Goal: Task Accomplishment & Management: Manage account settings

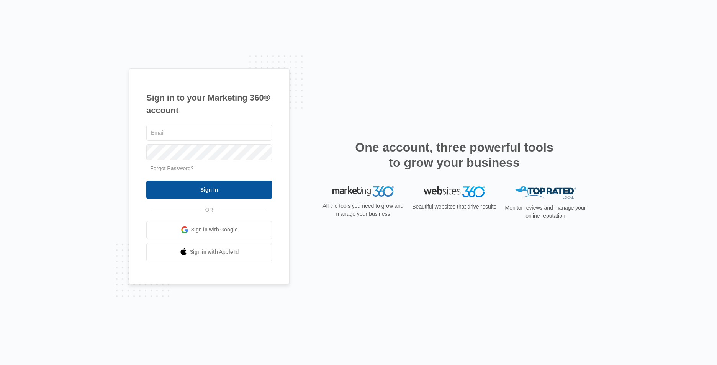
type input "[EMAIL_ADDRESS][DOMAIN_NAME]"
click at [210, 192] on input "Sign In" at bounding box center [209, 190] width 126 height 18
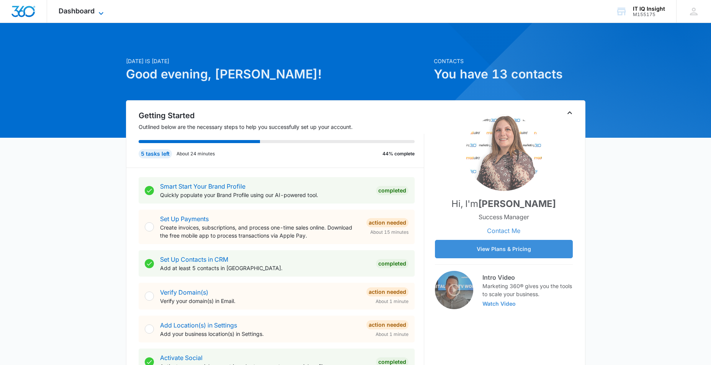
click at [95, 13] on span "Dashboard" at bounding box center [77, 11] width 36 height 8
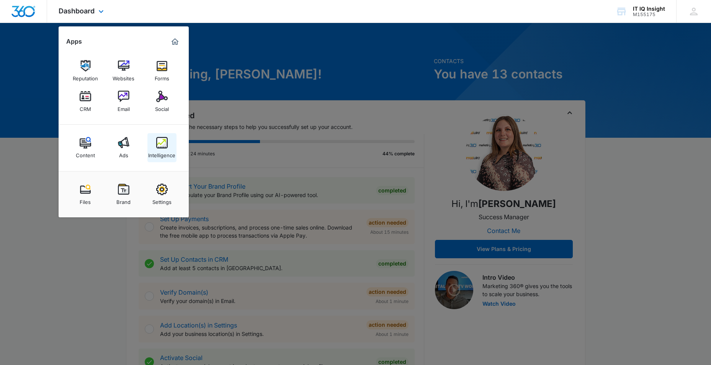
click at [155, 145] on link "Intelligence" at bounding box center [161, 147] width 29 height 29
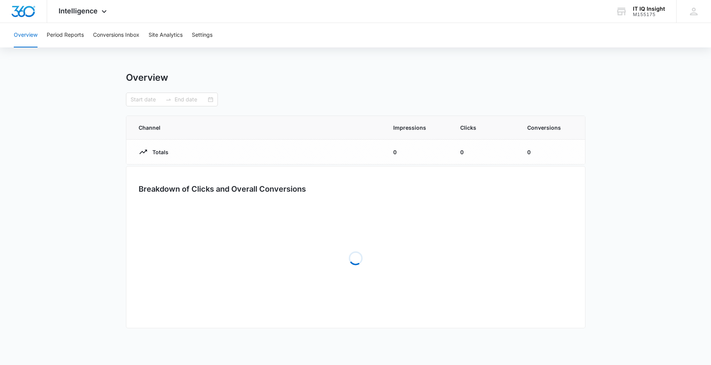
type input "07/12/2025"
type input "08/11/2025"
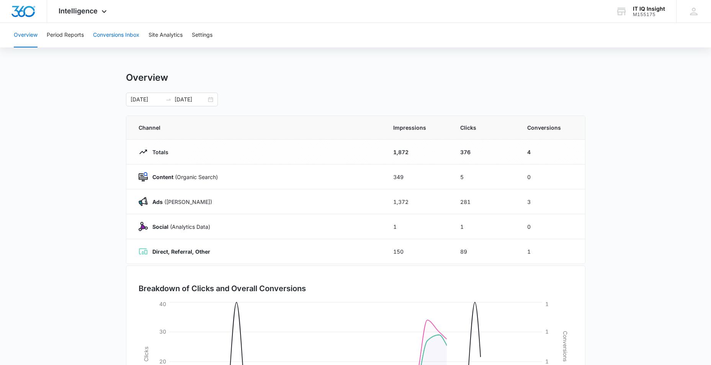
click at [115, 35] on button "Conversions Inbox" at bounding box center [116, 35] width 46 height 24
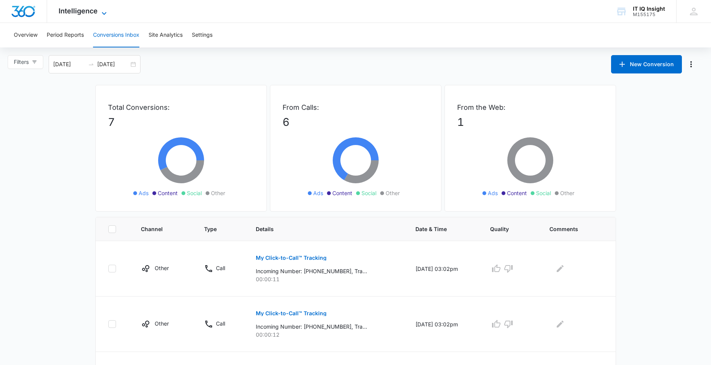
click at [104, 10] on icon at bounding box center [104, 13] width 9 height 9
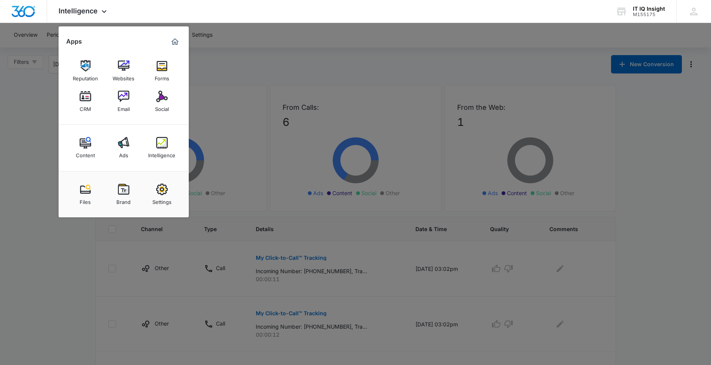
click at [128, 154] on link "Ads" at bounding box center [123, 147] width 29 height 29
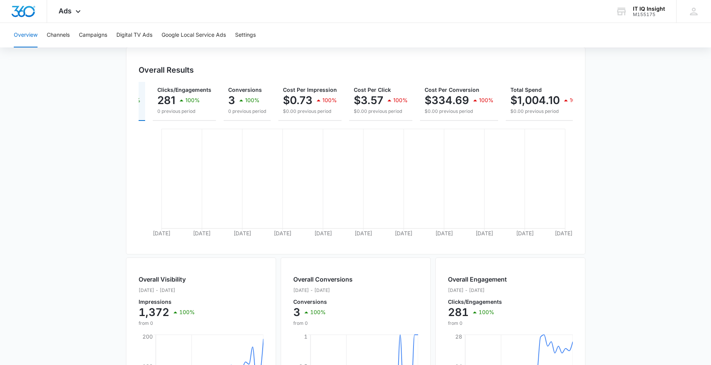
scroll to position [0, 50]
